Goal: Task Accomplishment & Management: Complete application form

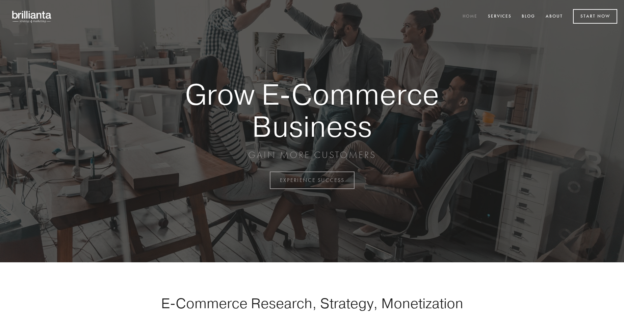
scroll to position [1771, 0]
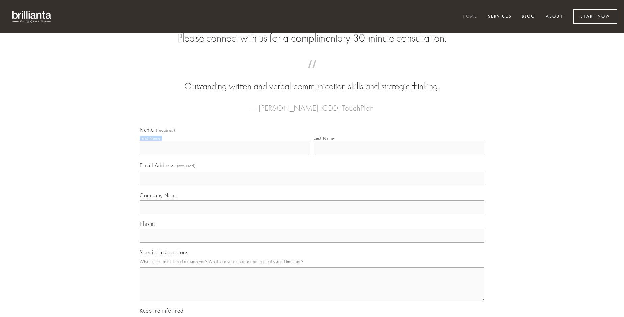
type input "[PERSON_NAME]"
click at [399, 155] on input "Last Name" at bounding box center [399, 148] width 171 height 14
type input "[PERSON_NAME]"
click at [312, 186] on input "Email Address (required)" at bounding box center [312, 179] width 345 height 14
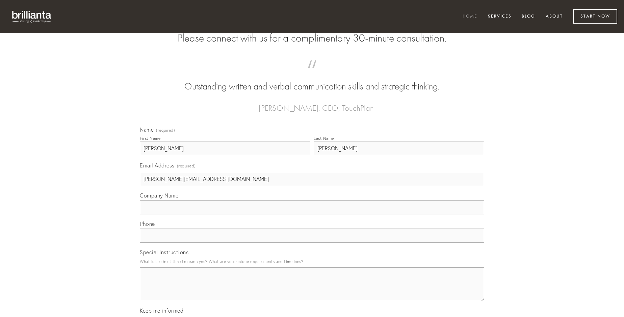
type input "[PERSON_NAME][EMAIL_ADDRESS][DOMAIN_NAME]"
click at [312, 215] on input "Company Name" at bounding box center [312, 207] width 345 height 14
type input "abutor"
click at [312, 243] on input "text" at bounding box center [312, 236] width 345 height 14
click at [312, 291] on textarea "Special Instructions" at bounding box center [312, 285] width 345 height 34
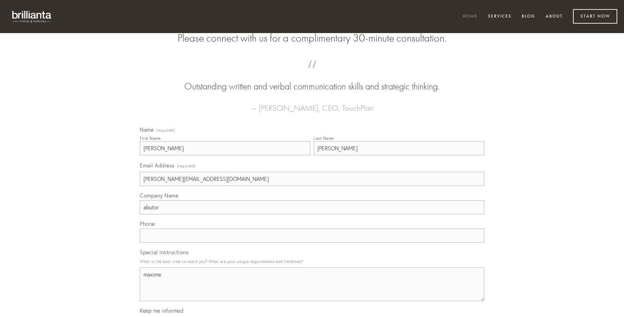
type textarea "maxime"
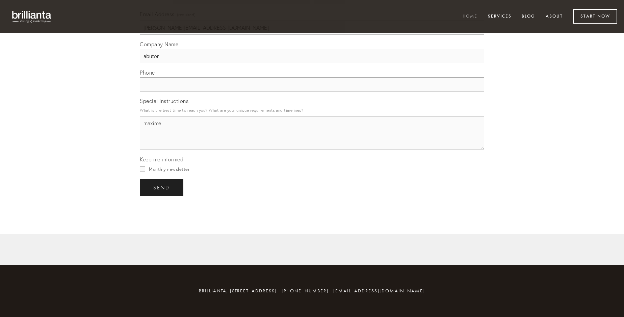
click at [162, 188] on span "send" at bounding box center [161, 188] width 17 height 6
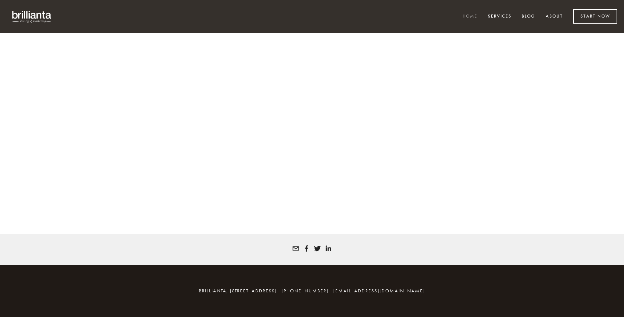
scroll to position [1762, 0]
